Goal: Find specific page/section: Find specific page/section

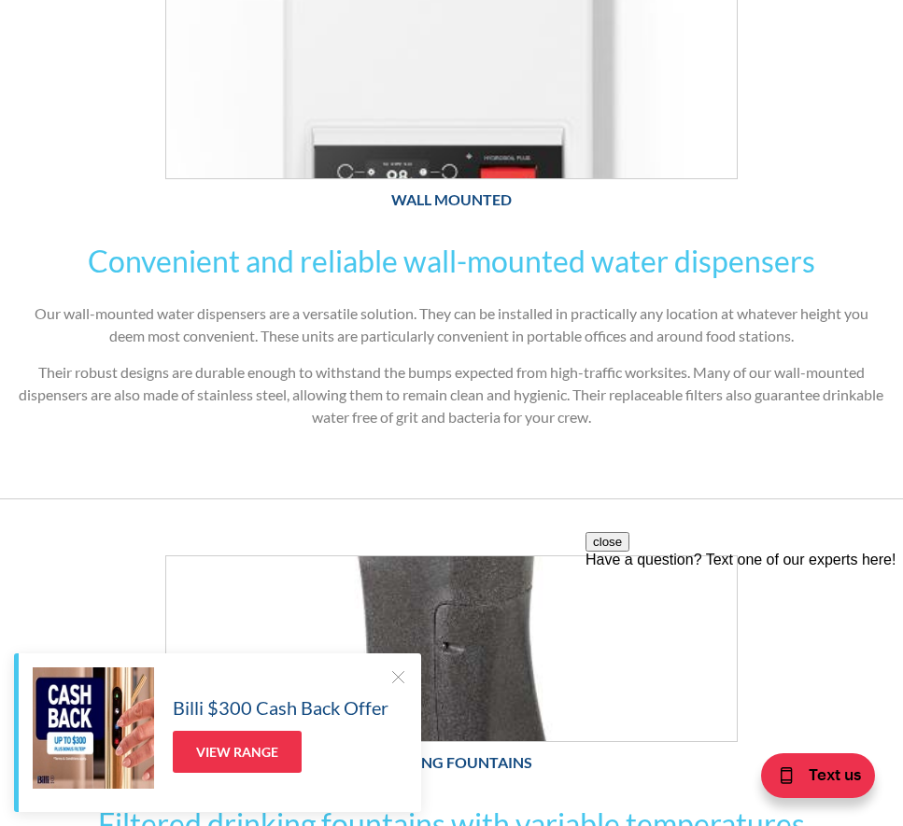
scroll to position [653, 0]
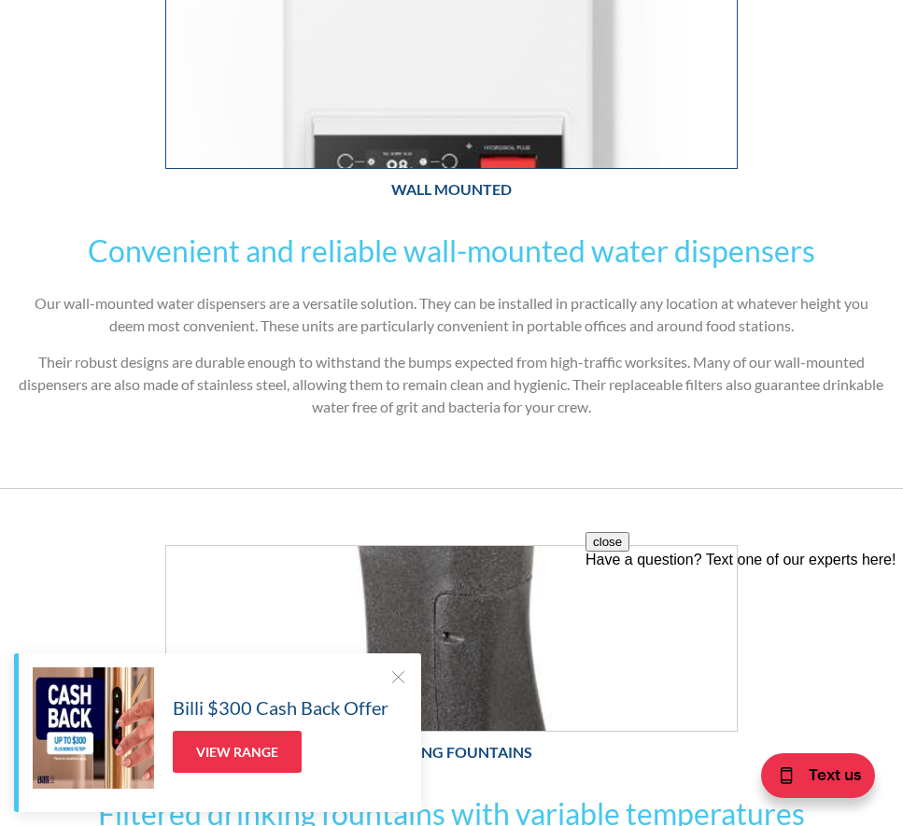
click at [419, 110] on img at bounding box center [451, 75] width 570 height 185
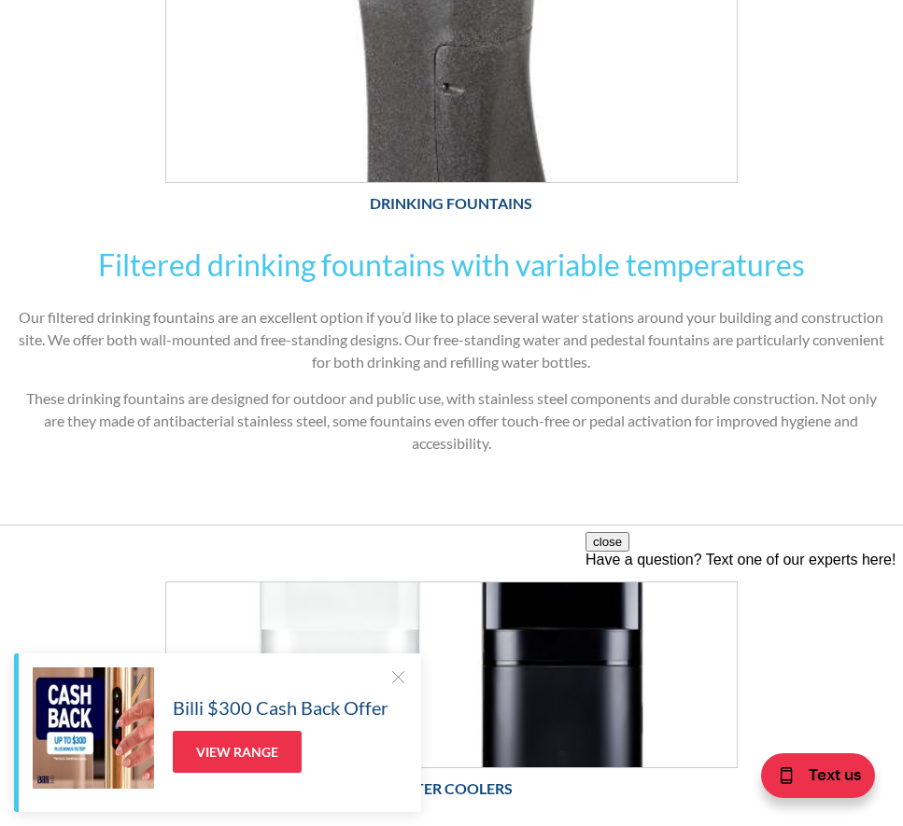
scroll to position [1214, 0]
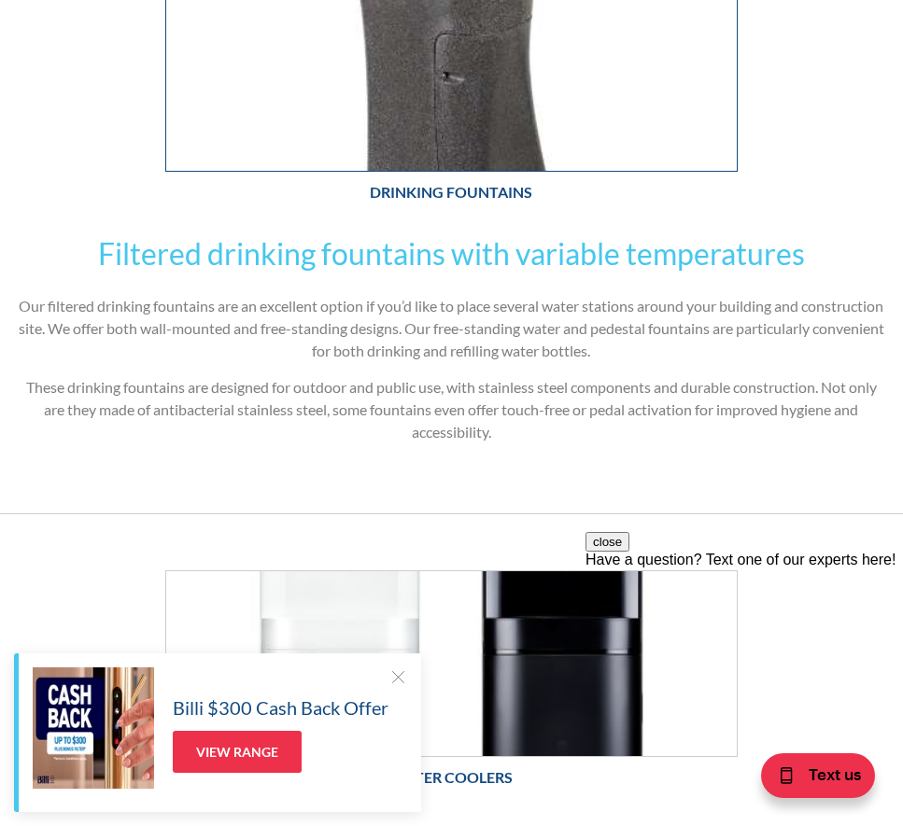
click at [630, 75] on img at bounding box center [451, 78] width 570 height 185
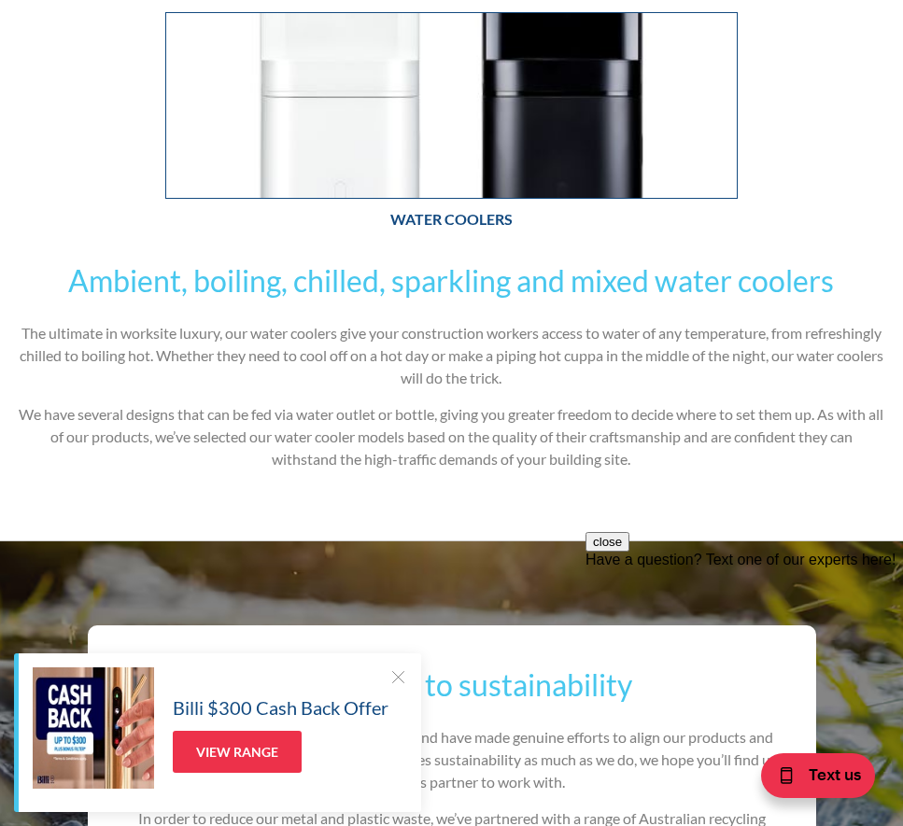
scroll to position [1774, 0]
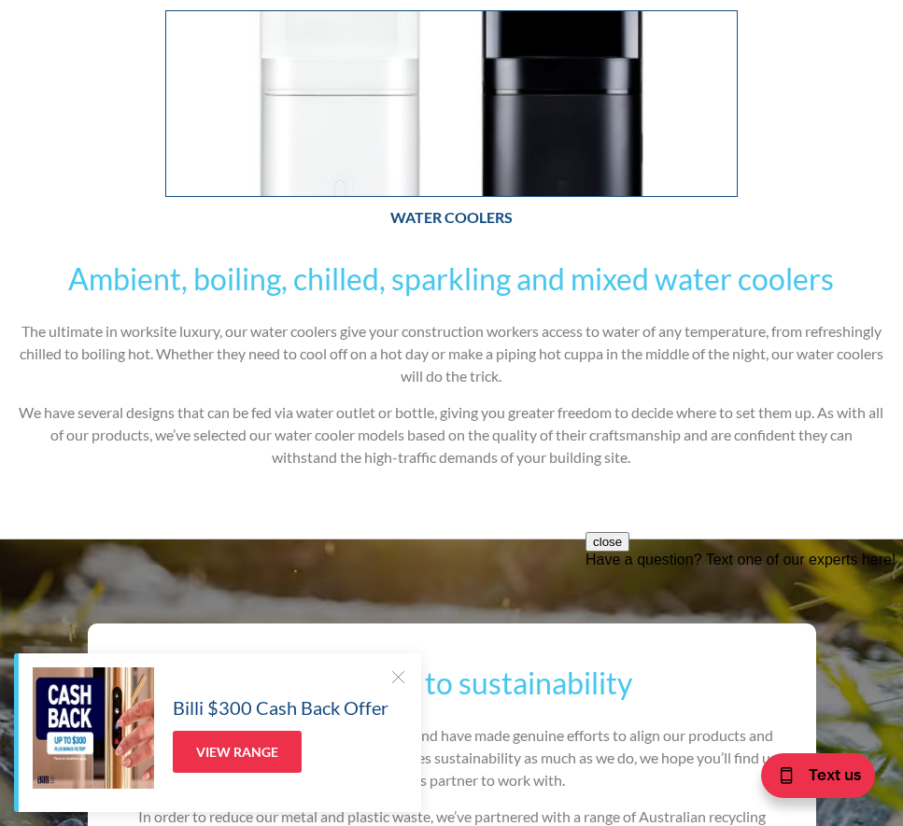
click at [486, 95] on img at bounding box center [451, 103] width 570 height 185
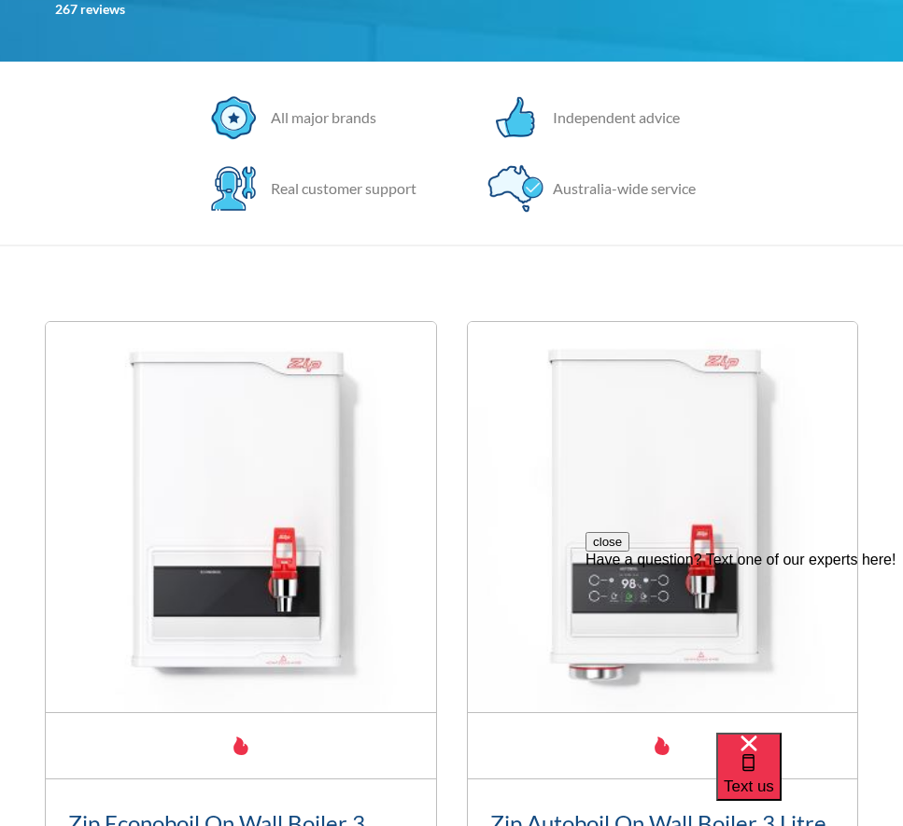
scroll to position [187, 0]
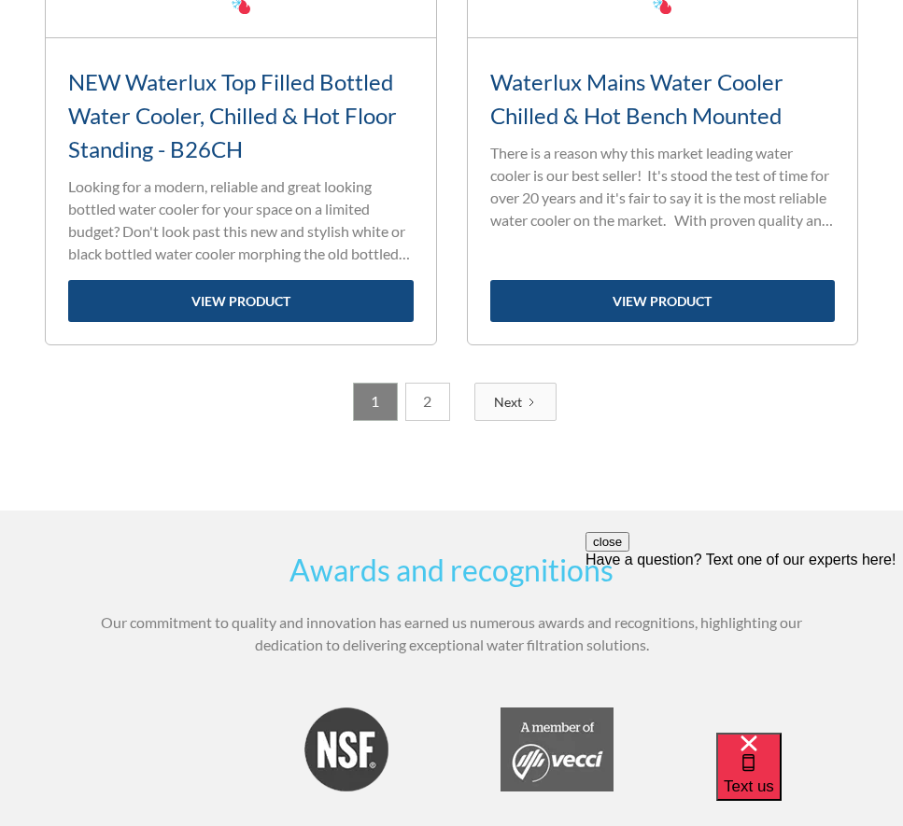
scroll to position [6722, 0]
